Goal: Task Accomplishment & Management: Manage account settings

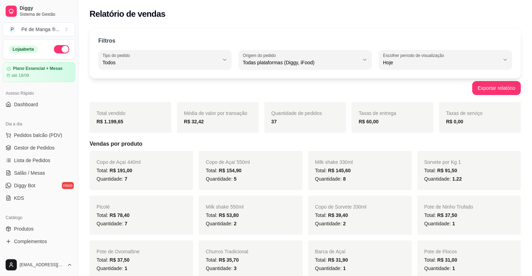
select select "ALL"
select select "0"
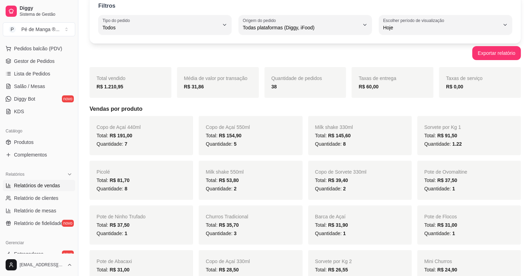
scroll to position [52, 0]
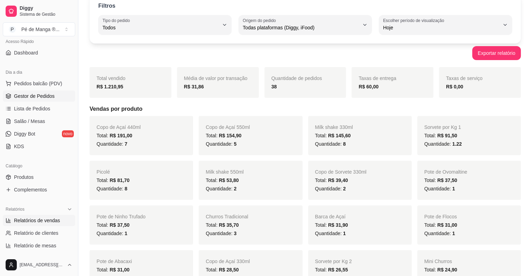
click at [47, 96] on span "Gestor de Pedidos" at bounding box center [34, 96] width 41 height 7
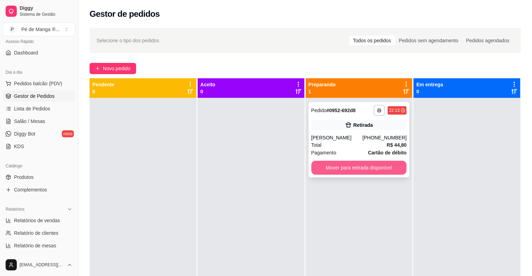
click at [347, 169] on button "Mover para retirada disponível" at bounding box center [359, 168] width 96 height 14
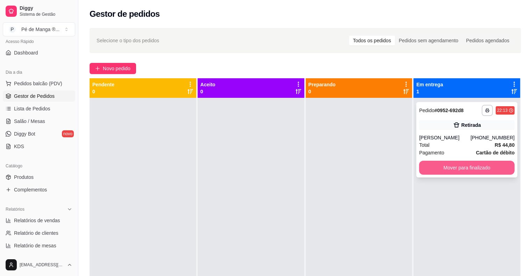
click at [459, 173] on button "Mover para finalizado" at bounding box center [467, 168] width 96 height 14
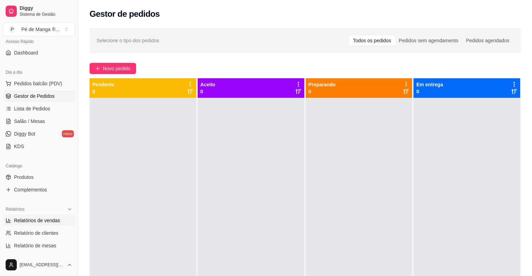
click at [42, 220] on span "Relatórios de vendas" at bounding box center [37, 220] width 46 height 7
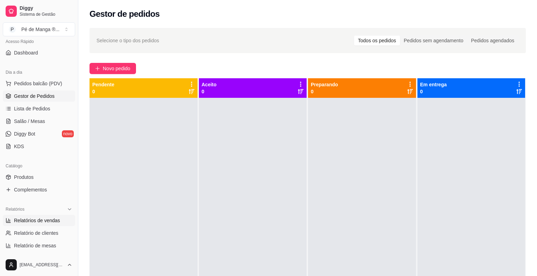
select select "ALL"
select select "0"
